Goal: Check status: Check status

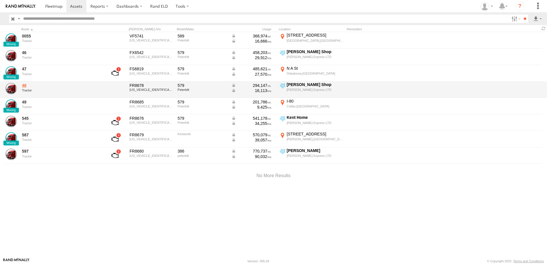
click at [25, 84] on link "48" at bounding box center [61, 85] width 78 height 5
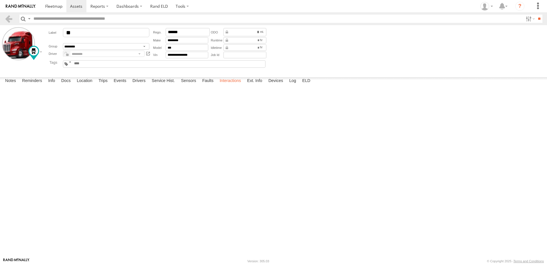
click at [228, 85] on label "Interactions" at bounding box center [230, 81] width 27 height 8
click at [7, 17] on link at bounding box center [9, 19] width 8 height 8
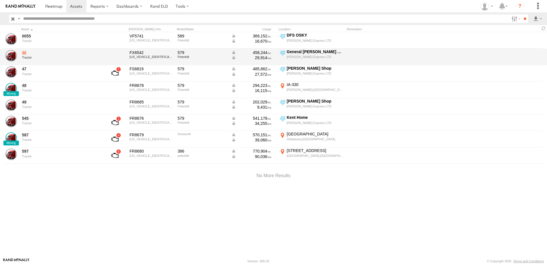
click at [24, 52] on link "46" at bounding box center [61, 52] width 78 height 5
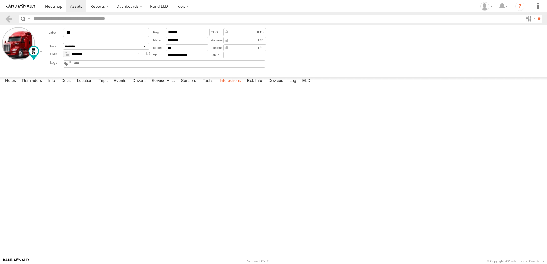
click at [236, 85] on label "Interactions" at bounding box center [230, 81] width 27 height 8
click at [7, 18] on link at bounding box center [9, 19] width 8 height 8
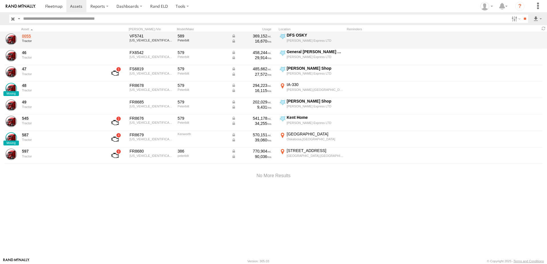
click at [23, 37] on link "0055" at bounding box center [61, 35] width 78 height 5
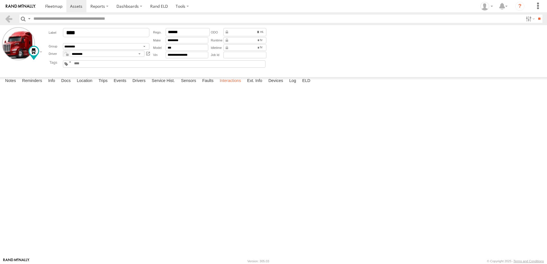
click at [232, 85] on label "Interactions" at bounding box center [230, 81] width 27 height 8
click at [10, 17] on link at bounding box center [9, 19] width 8 height 8
click at [75, 3] on link at bounding box center [76, 6] width 20 height 12
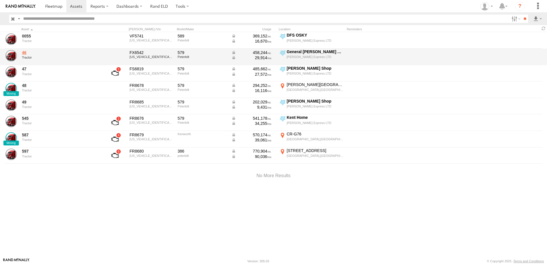
click at [24, 52] on link "46" at bounding box center [61, 52] width 78 height 5
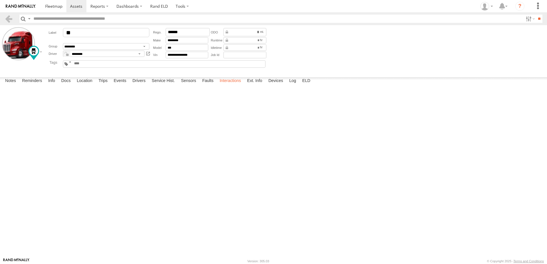
click at [232, 85] on label "Interactions" at bounding box center [230, 81] width 27 height 8
